Goal: Information Seeking & Learning: Learn about a topic

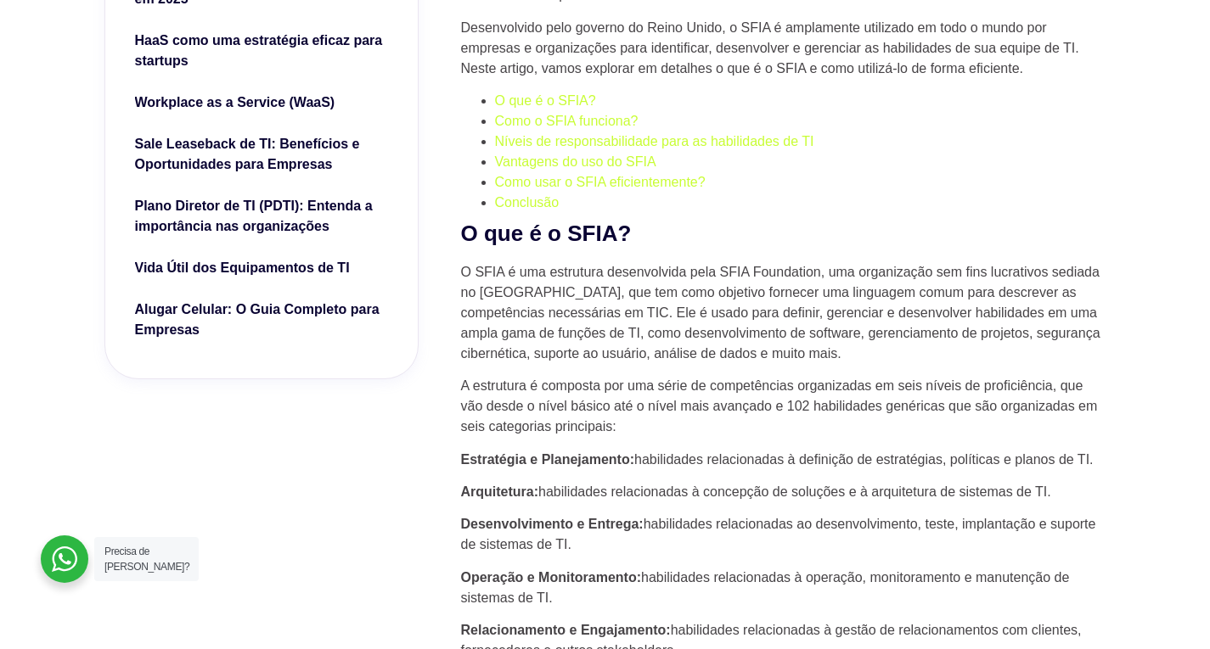
scroll to position [679, 0]
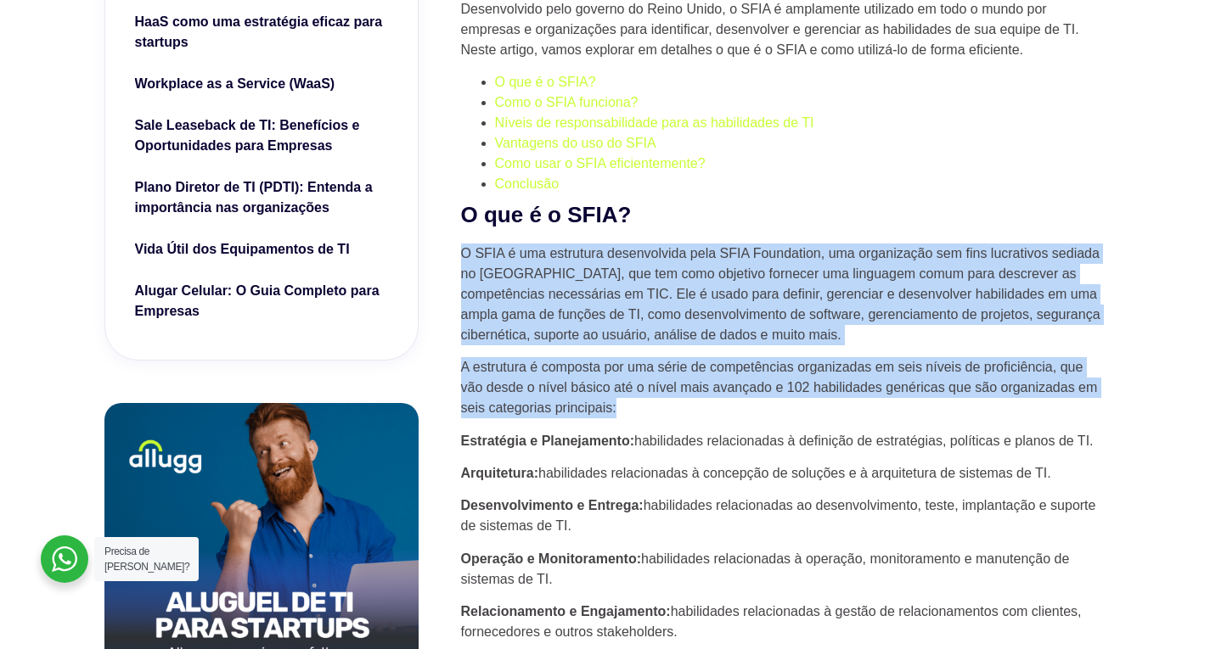
drag, startPoint x: 463, startPoint y: 254, endPoint x: 763, endPoint y: 402, distance: 335.2
copy div "O SFIA é uma estrutura desenvolvida pela SFIA Foundation, uma organização sem f…"
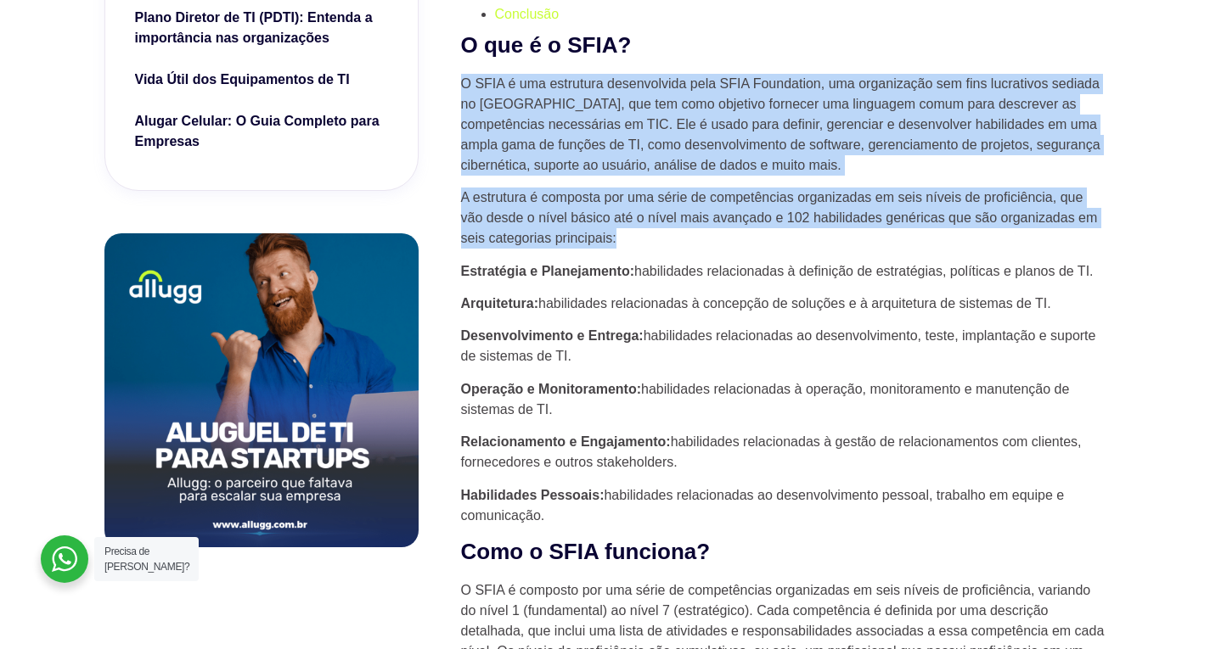
scroll to position [934, 0]
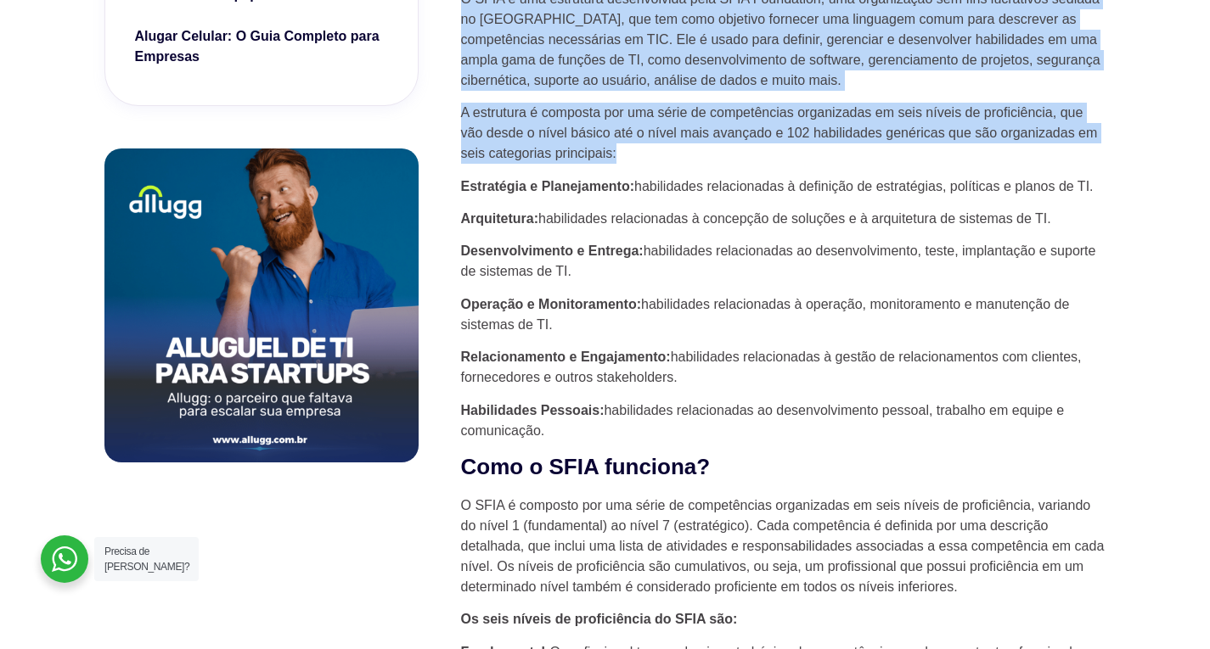
drag, startPoint x: 462, startPoint y: 184, endPoint x: 562, endPoint y: 427, distance: 262.6
copy div "Estratégia e Planejamento: habilidades relacionadas à definição de estratégias,…"
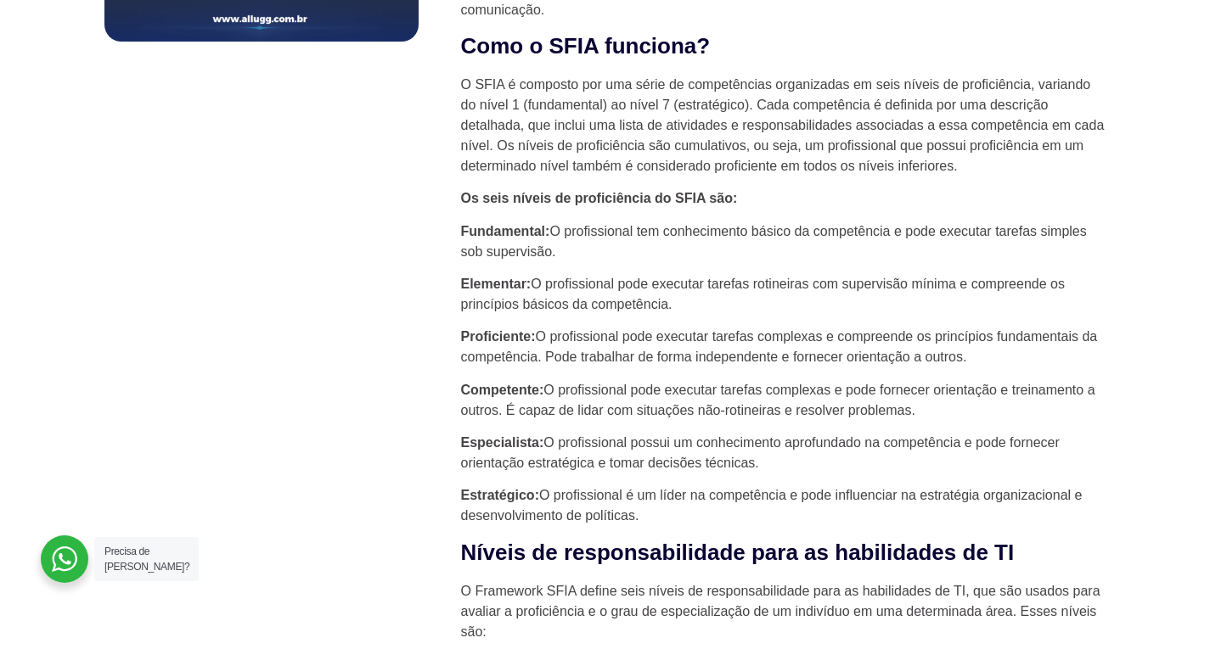
scroll to position [1358, 0]
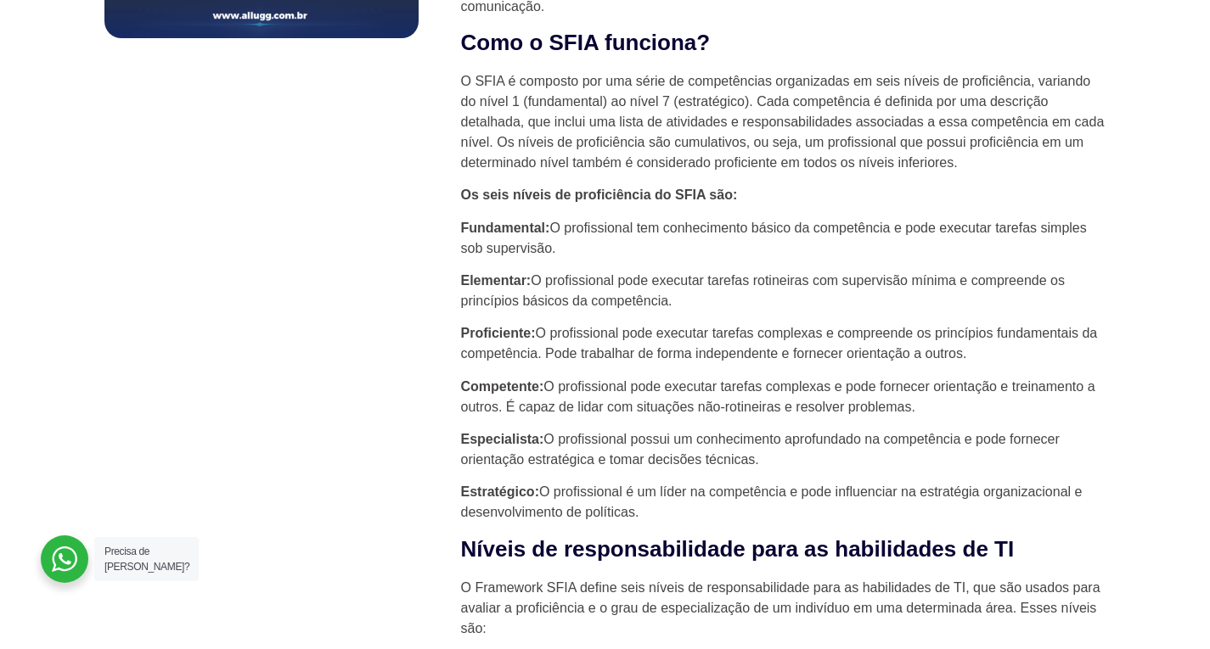
click at [461, 227] on strong "Fundamental:" at bounding box center [505, 228] width 89 height 14
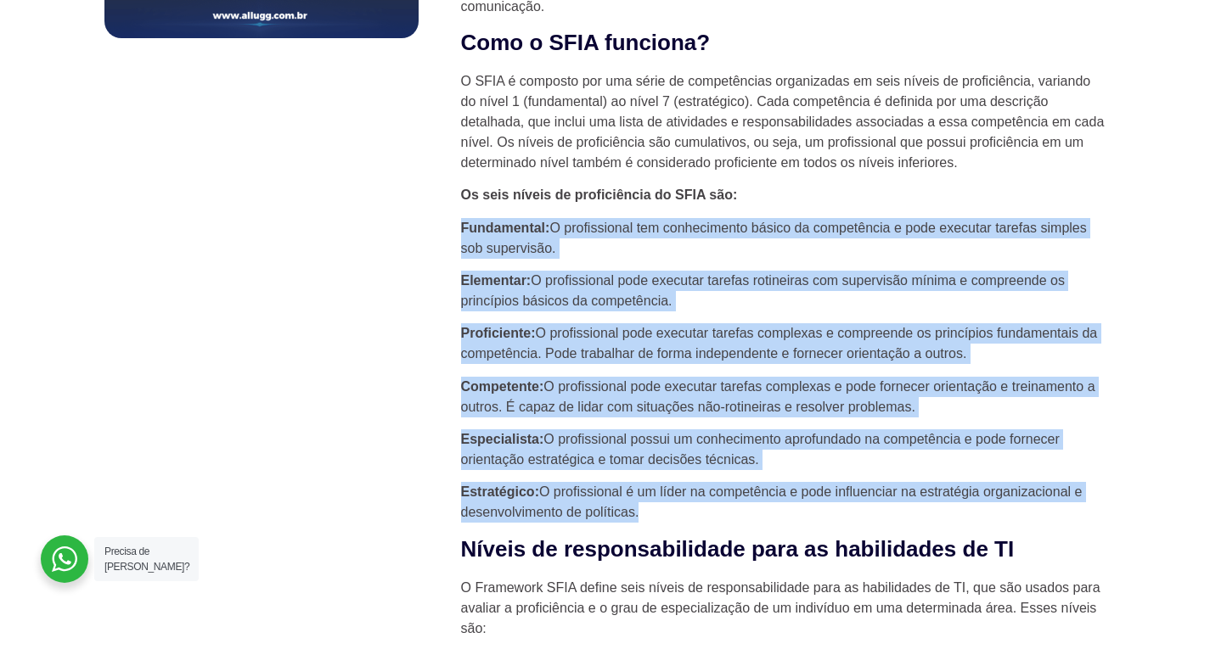
drag, startPoint x: 463, startPoint y: 227, endPoint x: 654, endPoint y: 509, distance: 341.6
copy div "Fundamental: O profissional tem conhecimento básico da competência e pode execu…"
